Goal: Information Seeking & Learning: Learn about a topic

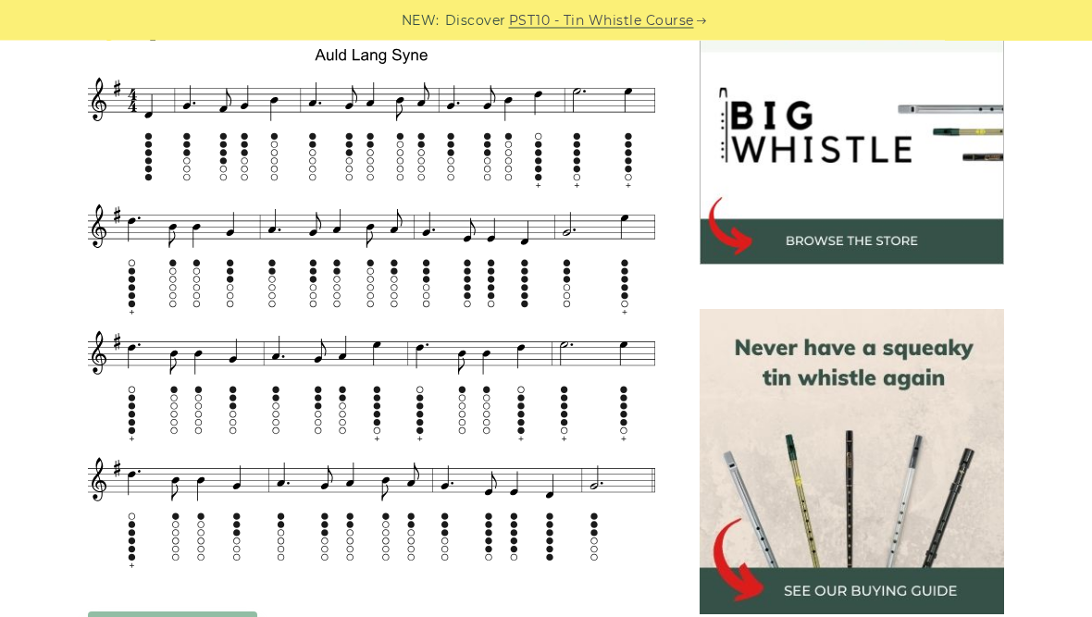
scroll to position [570, 0]
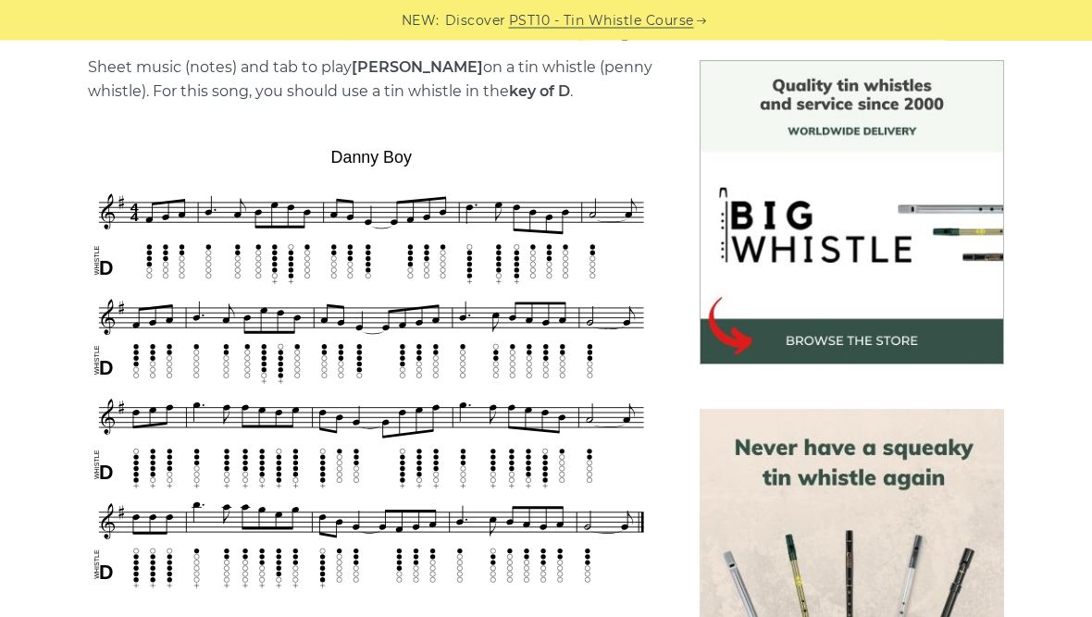
scroll to position [382, 0]
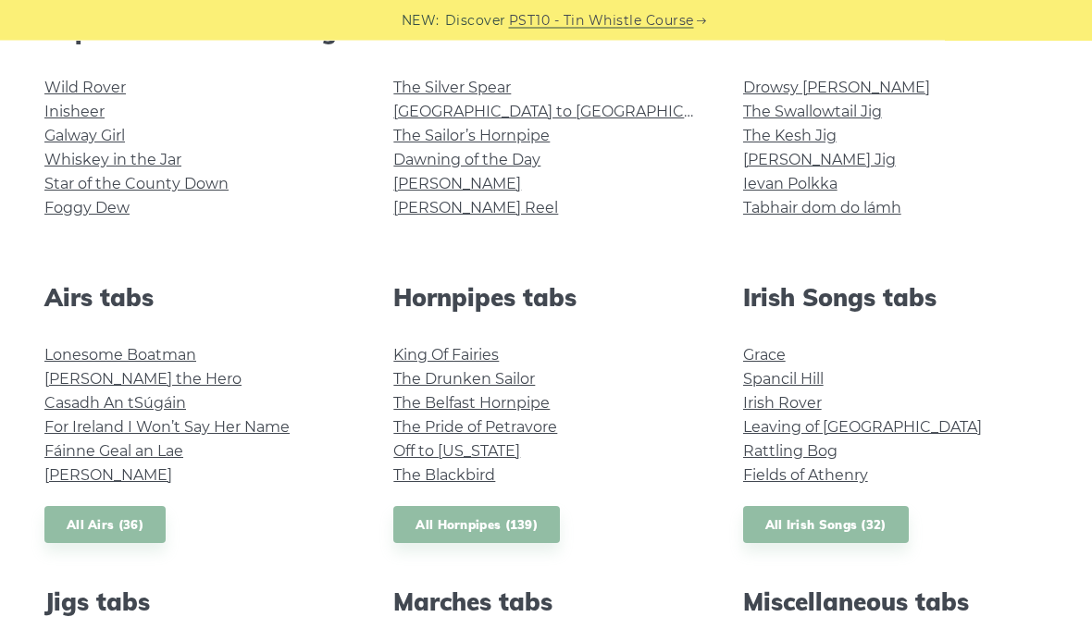
scroll to position [514, 0]
click at [822, 521] on link "All Irish Songs (32)" at bounding box center [826, 525] width 166 height 38
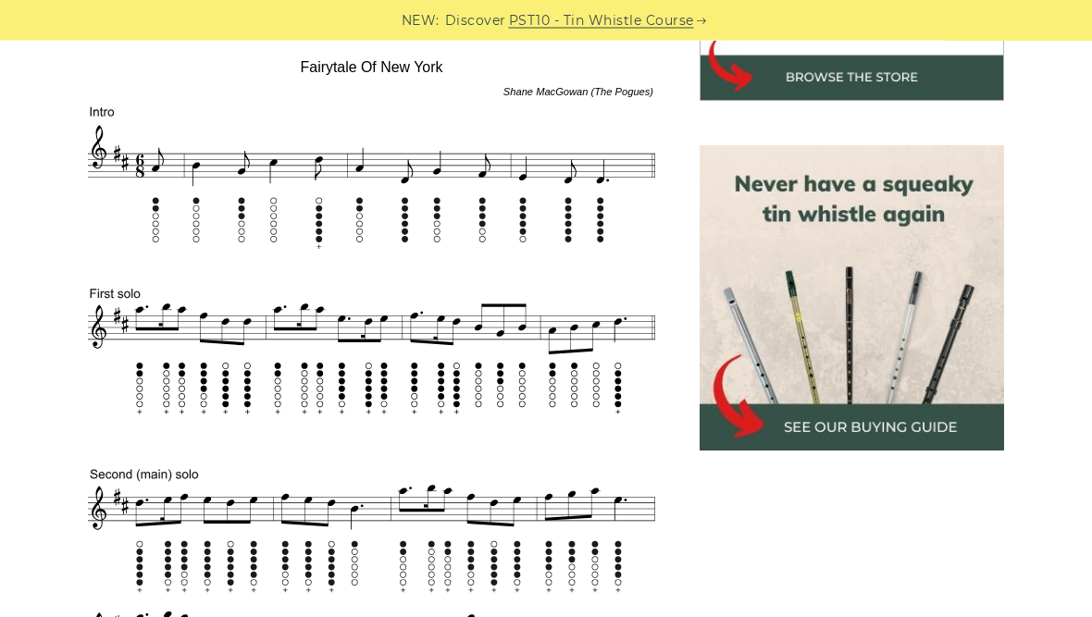
scroll to position [733, 0]
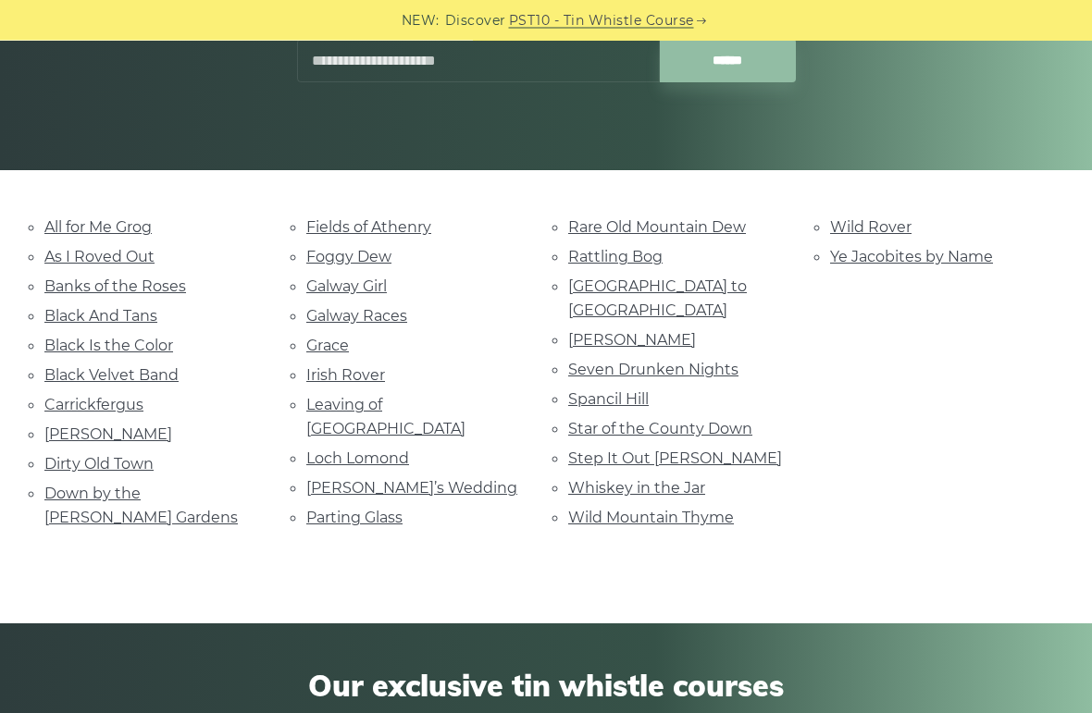
scroll to position [315, 0]
click at [131, 315] on link "Black And Tans" at bounding box center [100, 316] width 113 height 18
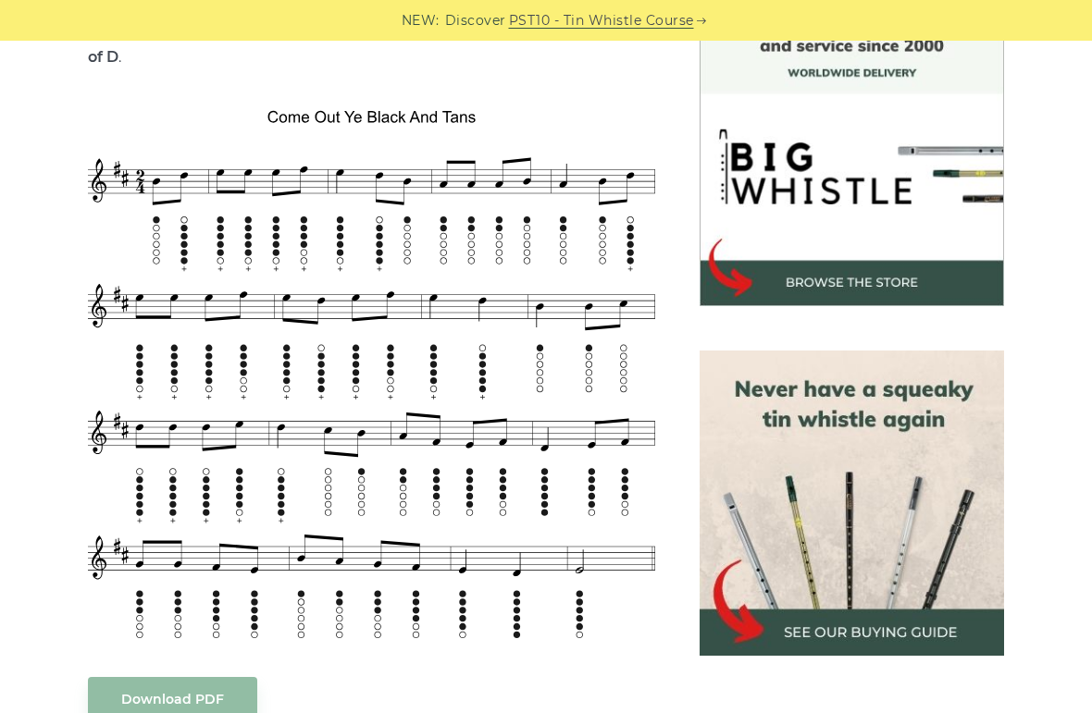
scroll to position [527, 0]
